Goal: Task Accomplishment & Management: Use online tool/utility

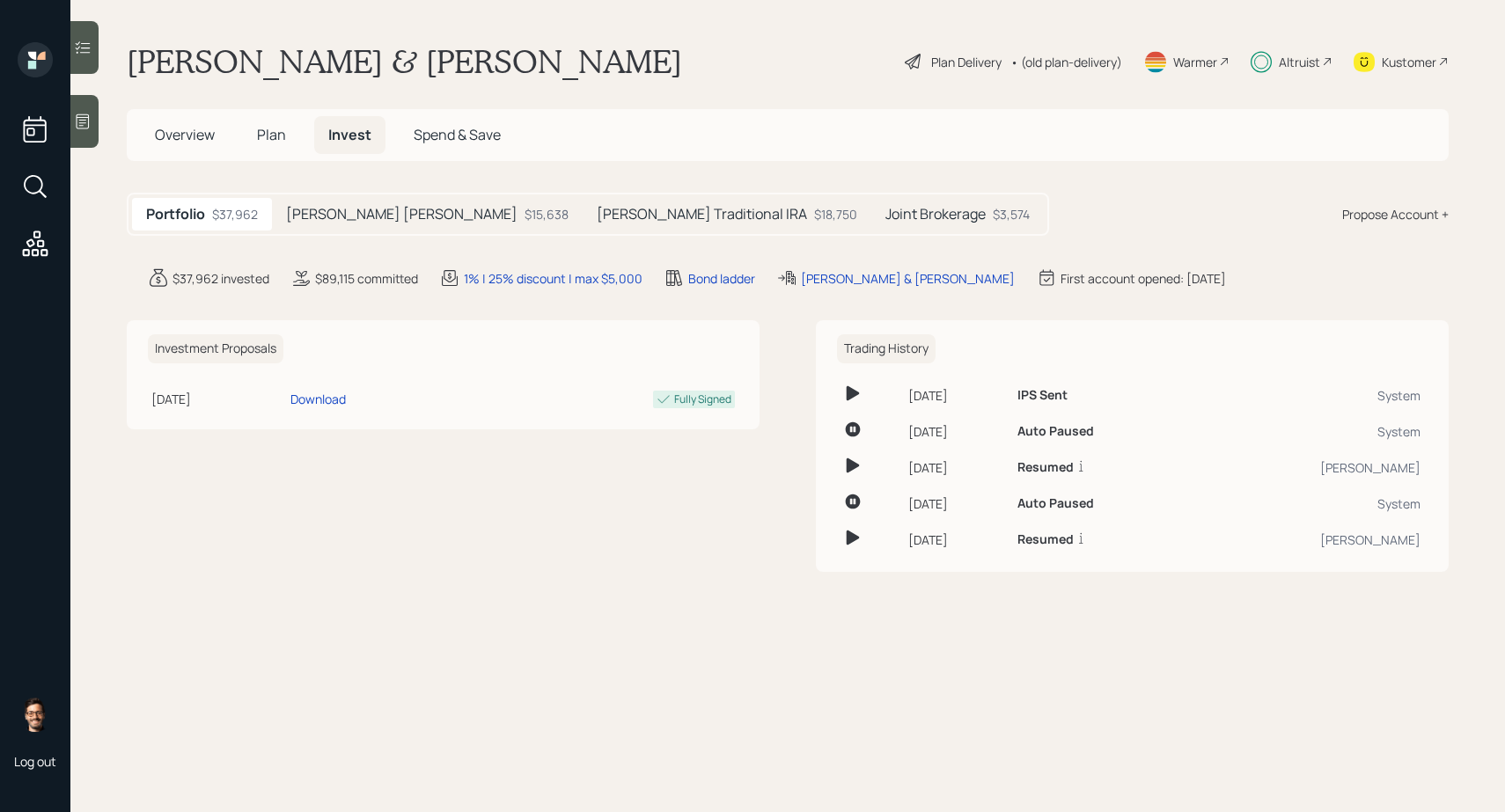
click at [885, 206] on h5 "Joint Brokerage" at bounding box center [935, 214] width 100 height 17
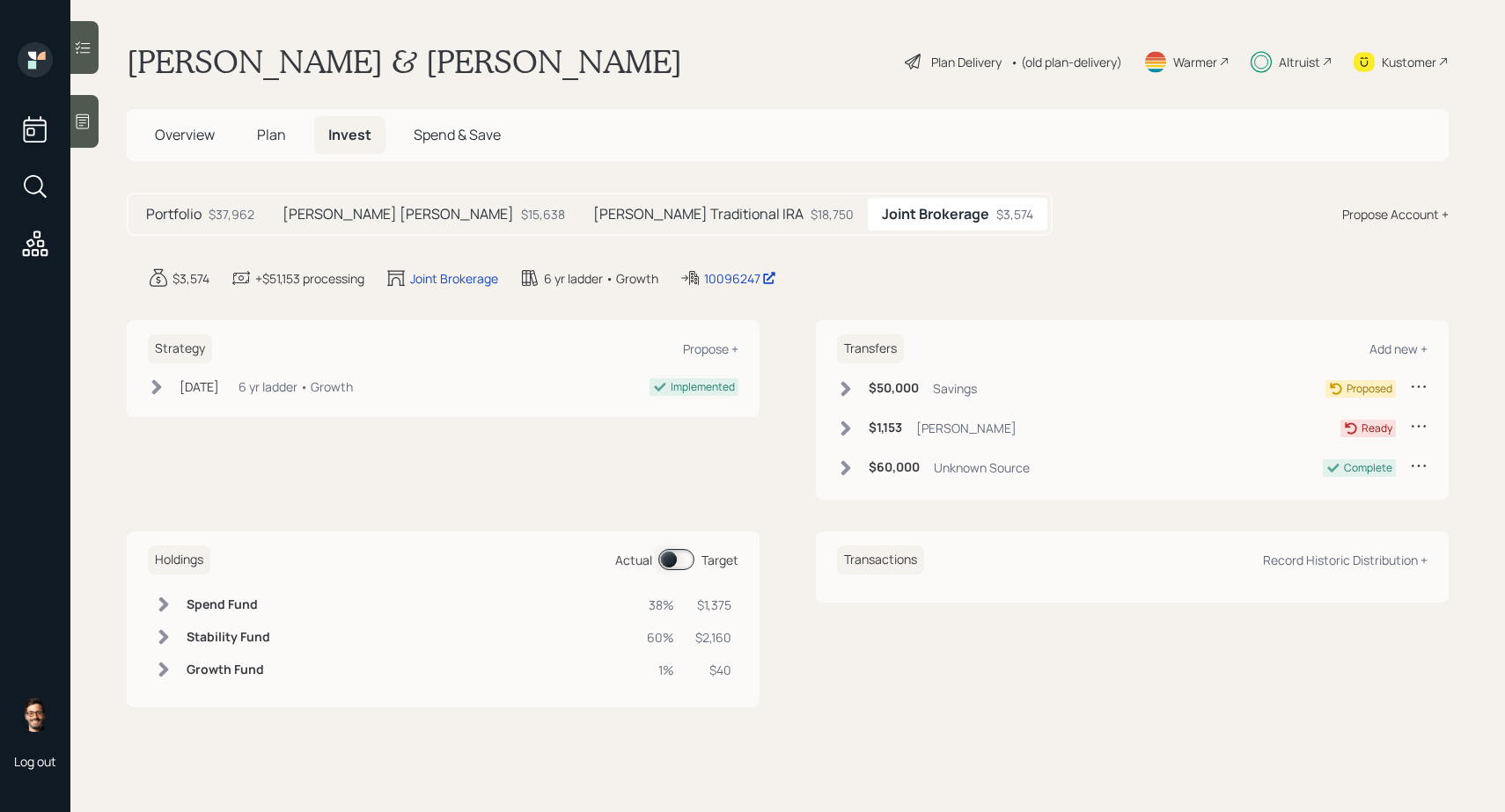
click at [672, 562] on span at bounding box center [675, 559] width 36 height 21
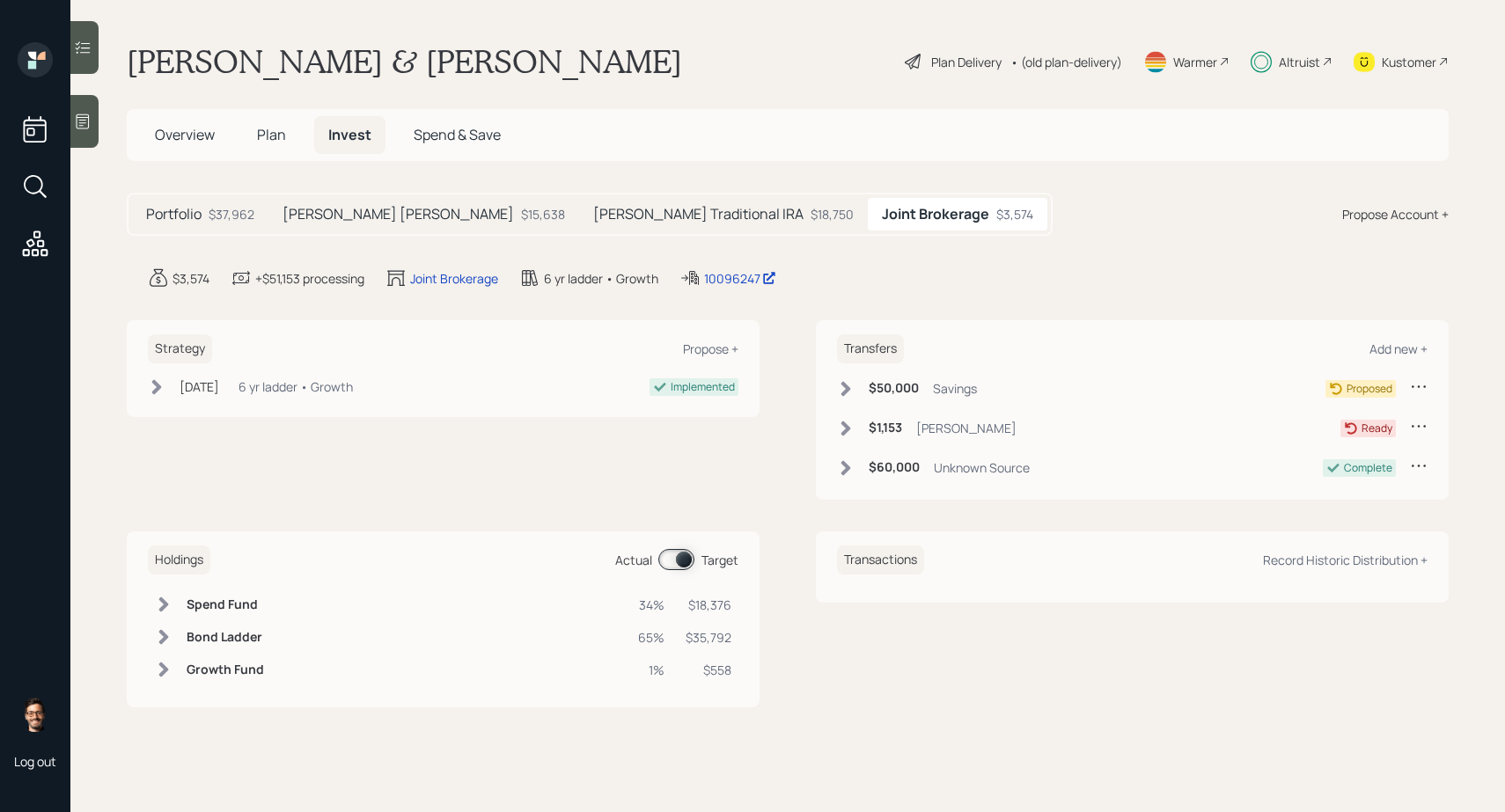
click at [672, 561] on span at bounding box center [675, 559] width 36 height 21
click at [671, 565] on span at bounding box center [675, 559] width 36 height 21
click at [671, 564] on span at bounding box center [675, 559] width 36 height 21
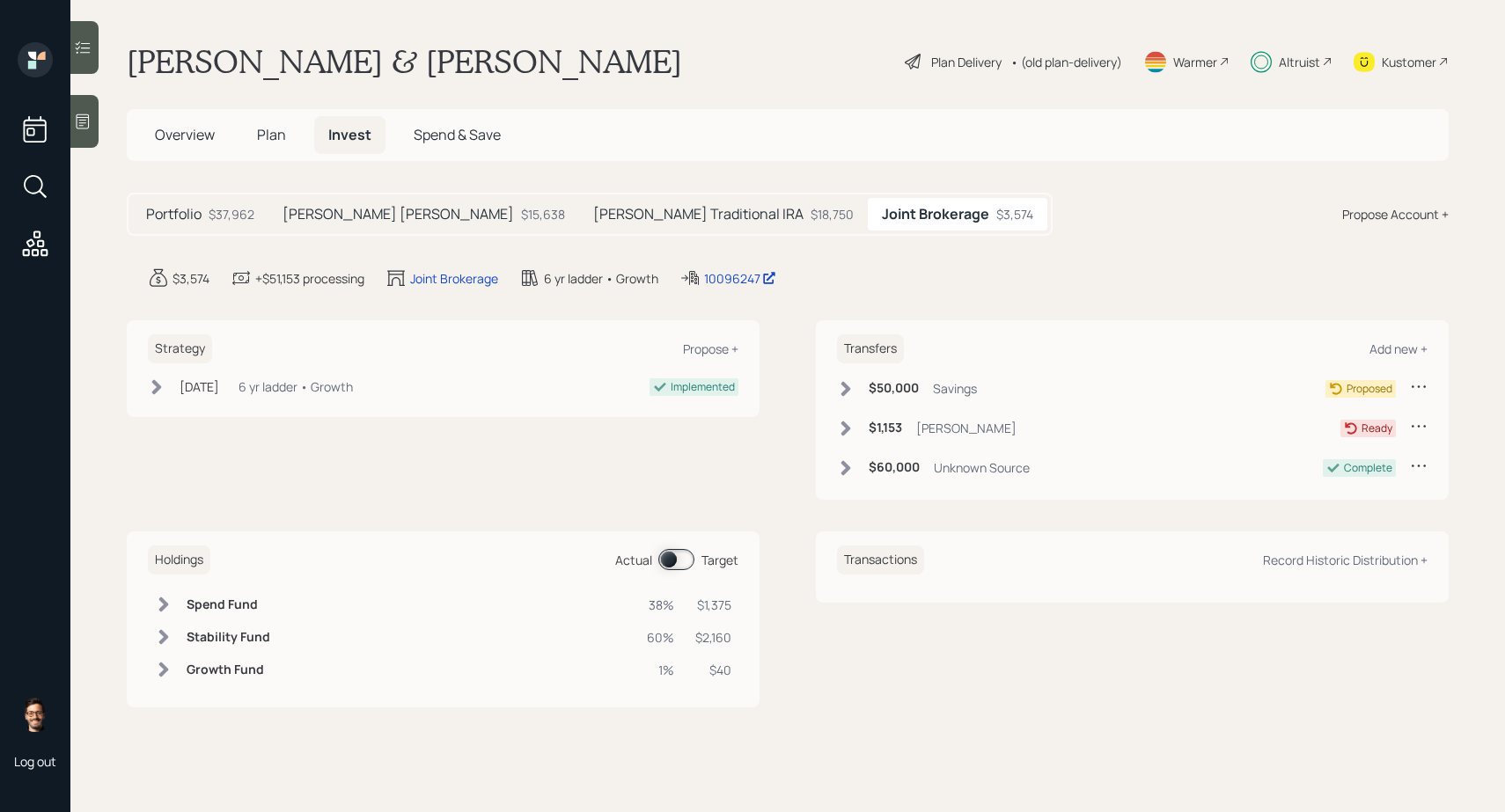
click at [671, 564] on span at bounding box center [675, 559] width 36 height 21
click at [683, 561] on span at bounding box center [675, 559] width 36 height 21
click at [684, 560] on span at bounding box center [675, 559] width 36 height 21
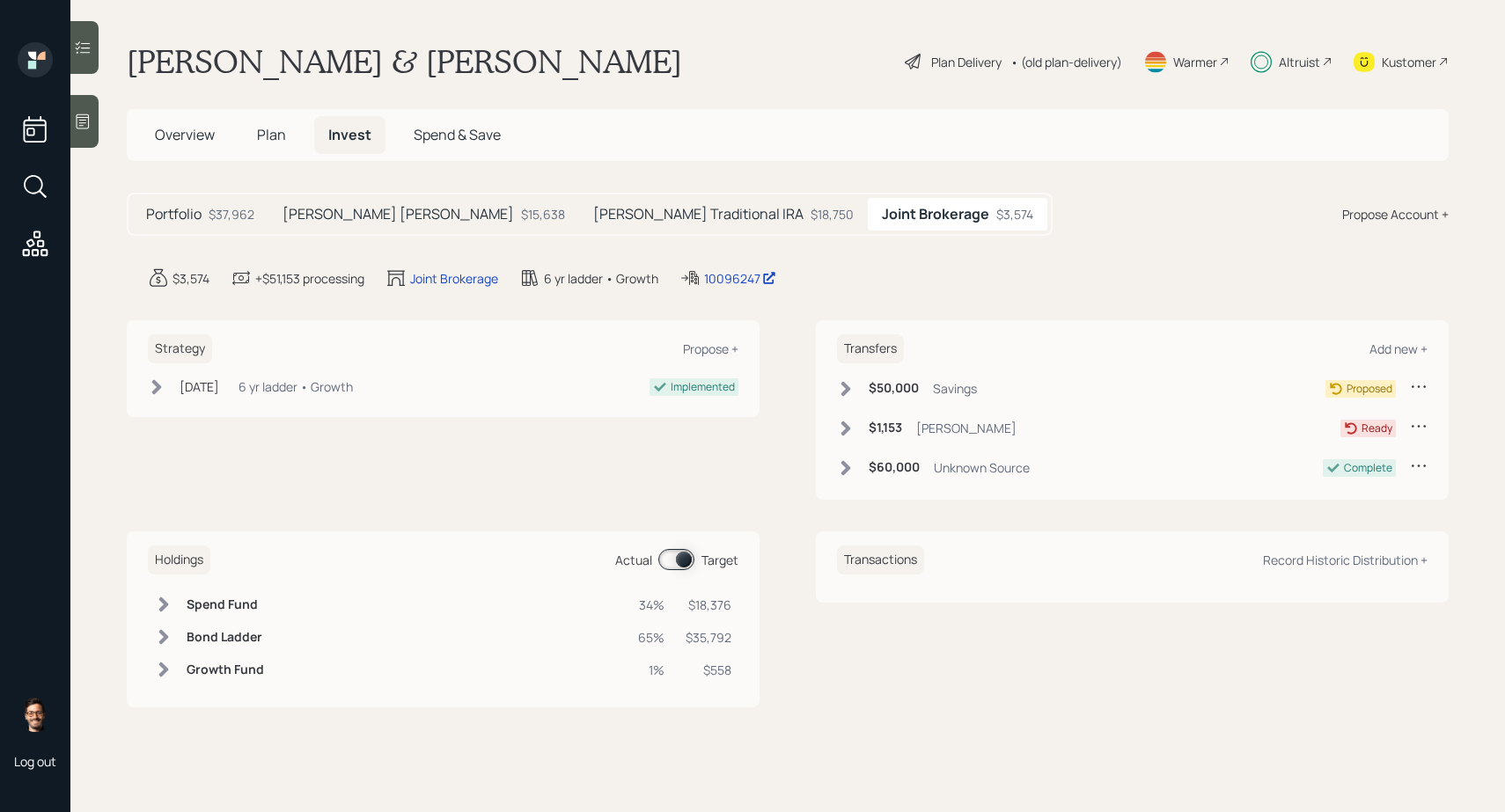
click at [687, 558] on span at bounding box center [675, 559] width 36 height 21
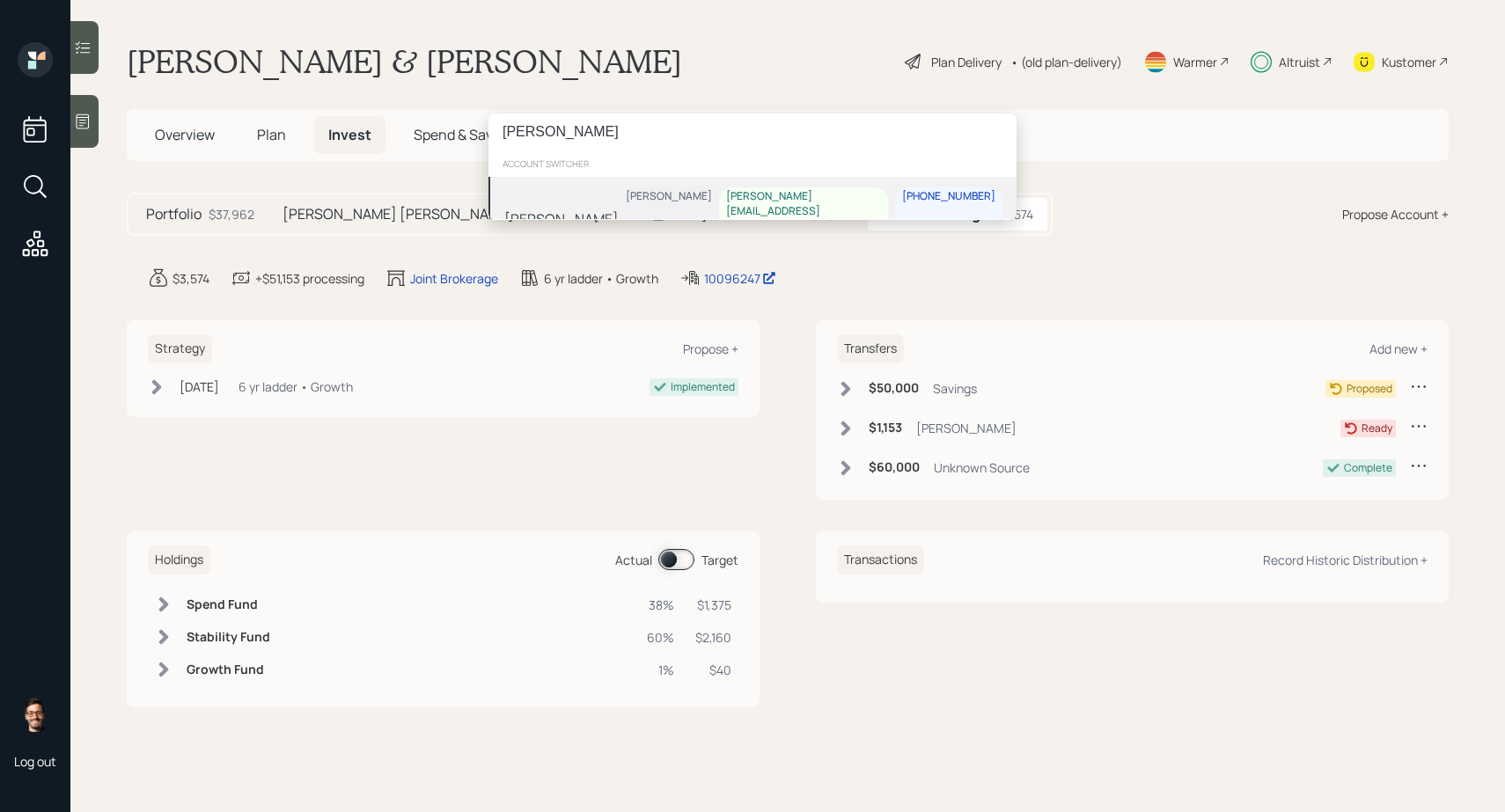
type input "cindy heyd"
